Goal: Task Accomplishment & Management: Complete application form

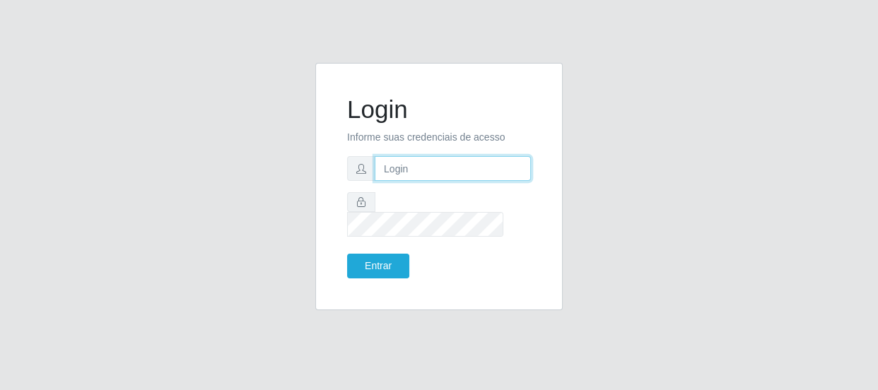
click at [457, 176] on input "text" at bounding box center [453, 168] width 156 height 25
type input "[EMAIL_ADDRESS][DOMAIN_NAME]"
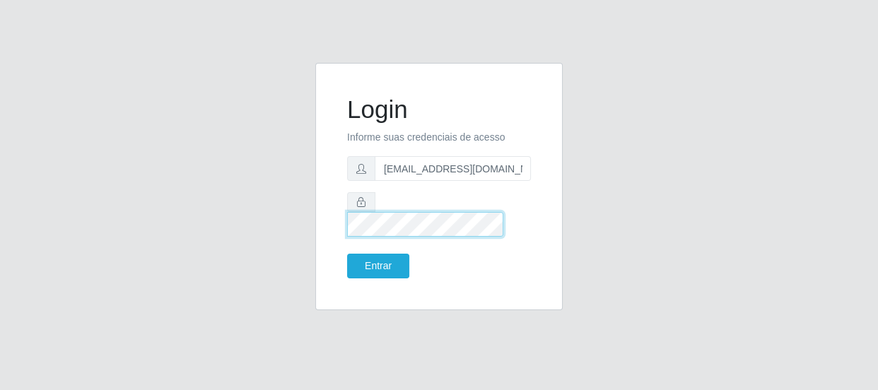
click at [347, 254] on button "Entrar" at bounding box center [378, 266] width 62 height 25
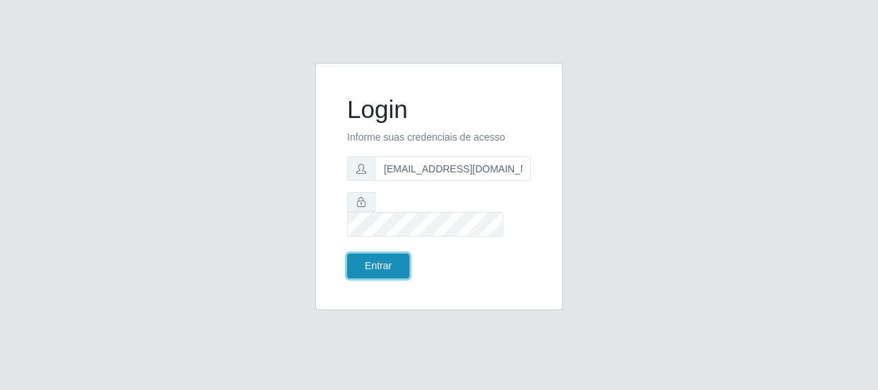
click at [400, 254] on button "Entrar" at bounding box center [378, 266] width 62 height 25
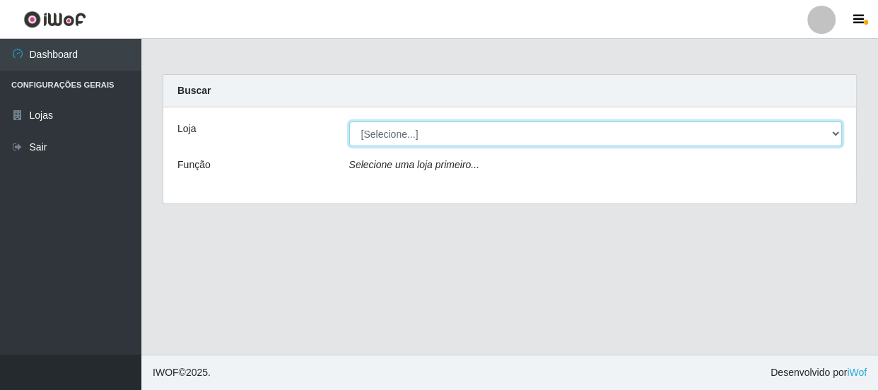
click at [831, 129] on select "[Selecione...] Hiper Queiroz - [GEOGRAPHIC_DATA]" at bounding box center [595, 134] width 493 height 25
select select "513"
click at [349, 122] on select "[Selecione...] Hiper Queiroz - [GEOGRAPHIC_DATA]" at bounding box center [595, 134] width 493 height 25
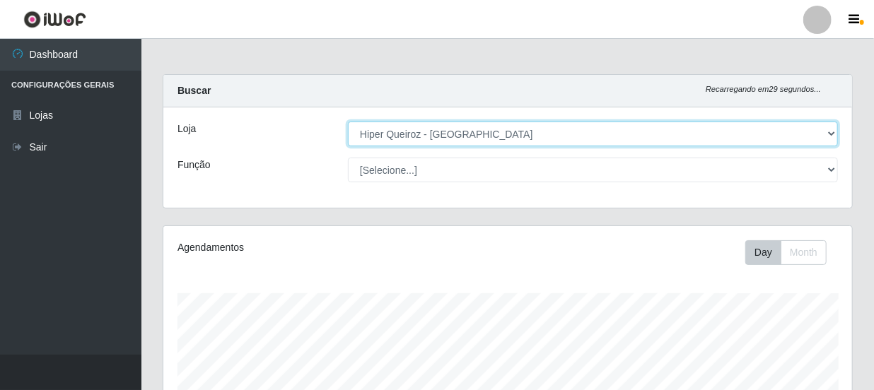
scroll to position [293, 688]
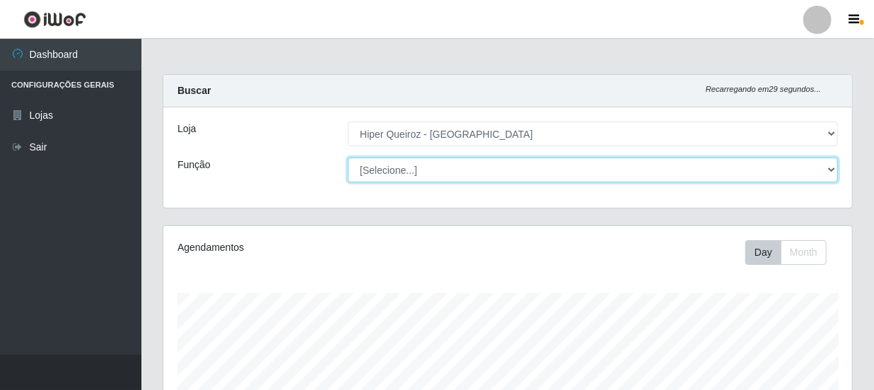
click at [823, 168] on select "[Selecione...] Embalador Embalador + Embalador ++ Operador de Caixa Operador de…" at bounding box center [593, 170] width 490 height 25
select select "1"
click at [348, 158] on select "[Selecione...] Embalador Embalador + Embalador ++ Operador de Caixa Operador de…" at bounding box center [593, 170] width 490 height 25
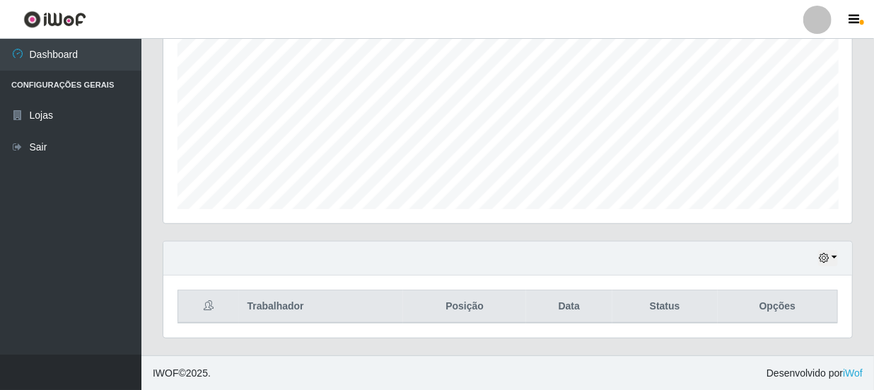
scroll to position [39, 0]
